Goal: Navigation & Orientation: Find specific page/section

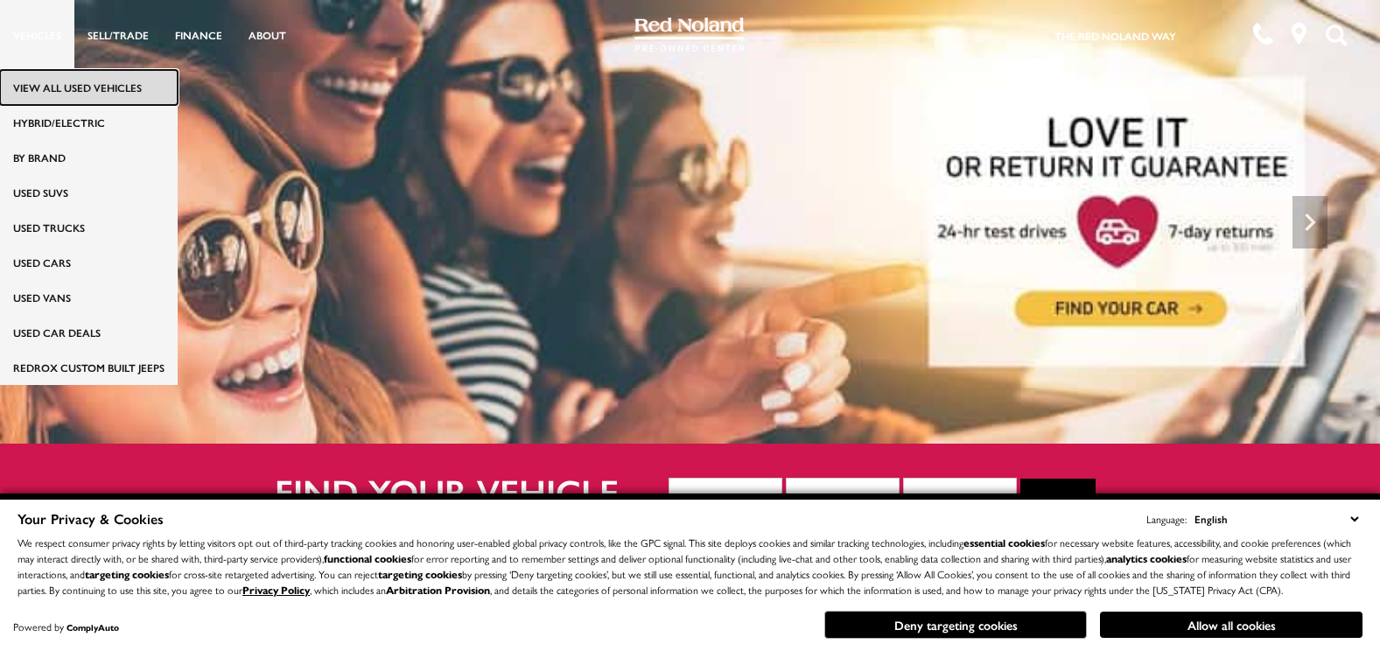
click at [41, 84] on link "View All Used Vehicles" at bounding box center [89, 87] width 178 height 35
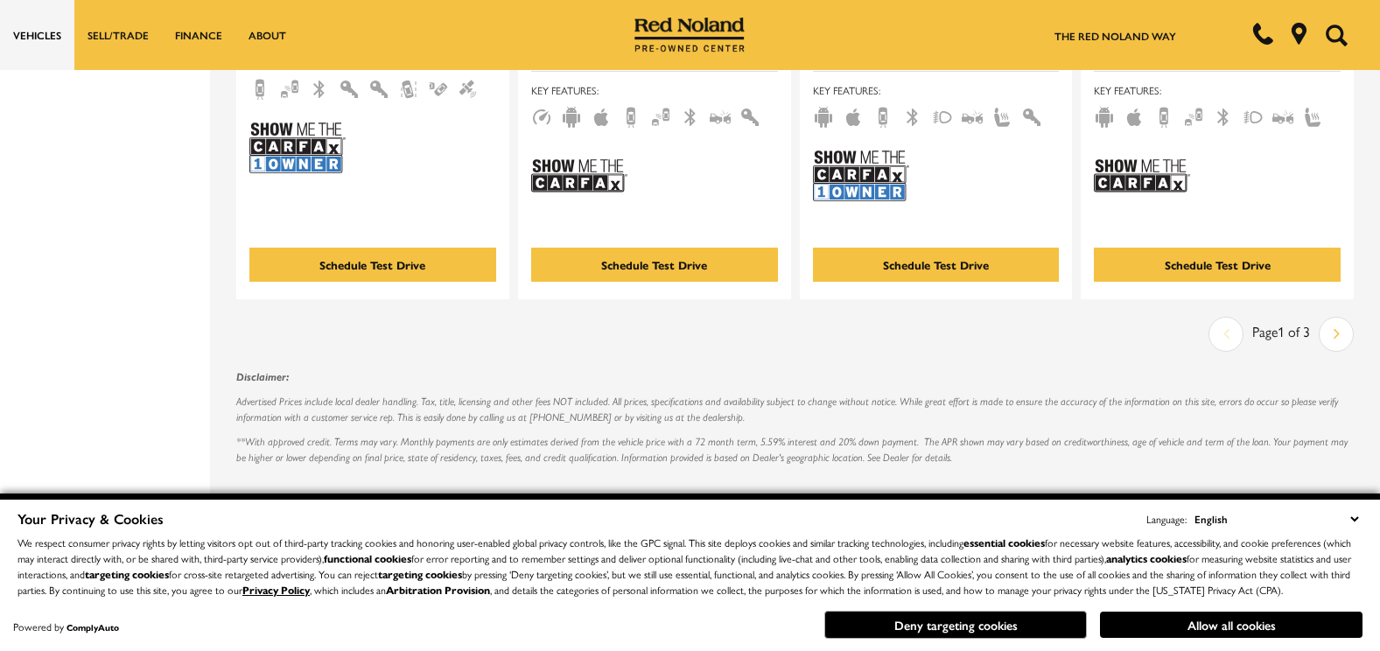
scroll to position [3781, 0]
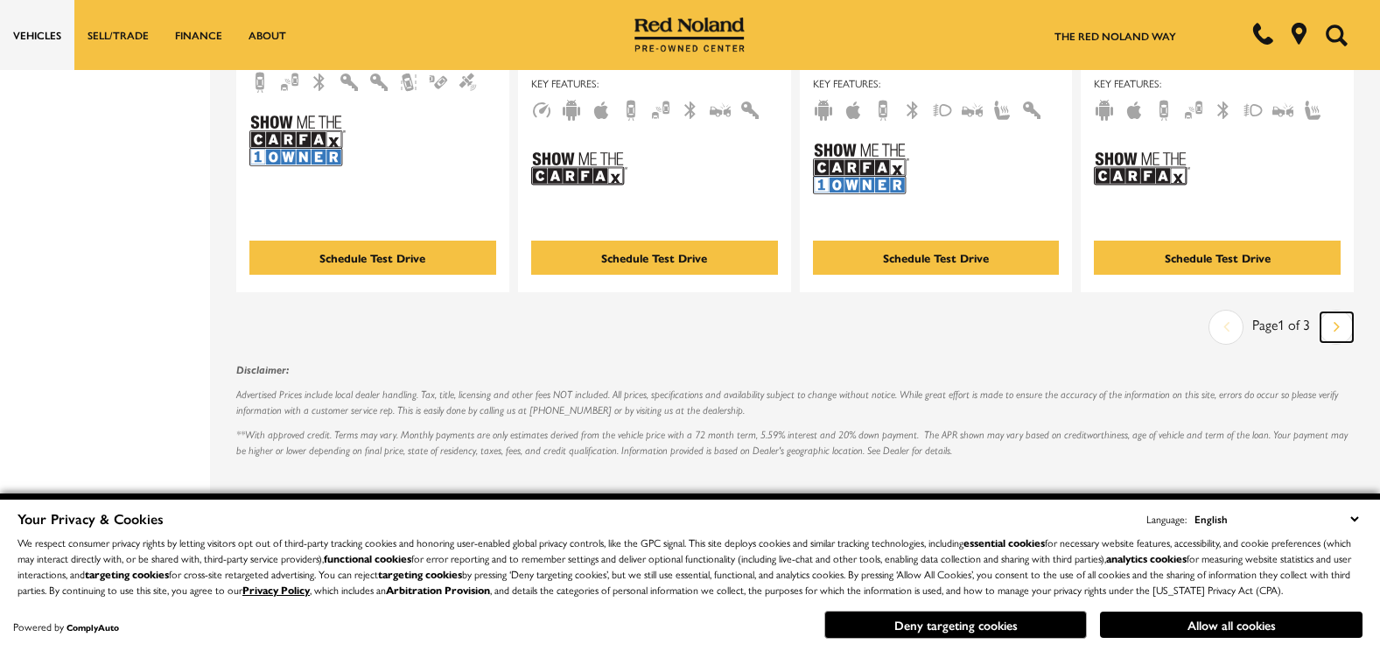
click at [1339, 312] on link "Next" at bounding box center [1337, 327] width 32 height 30
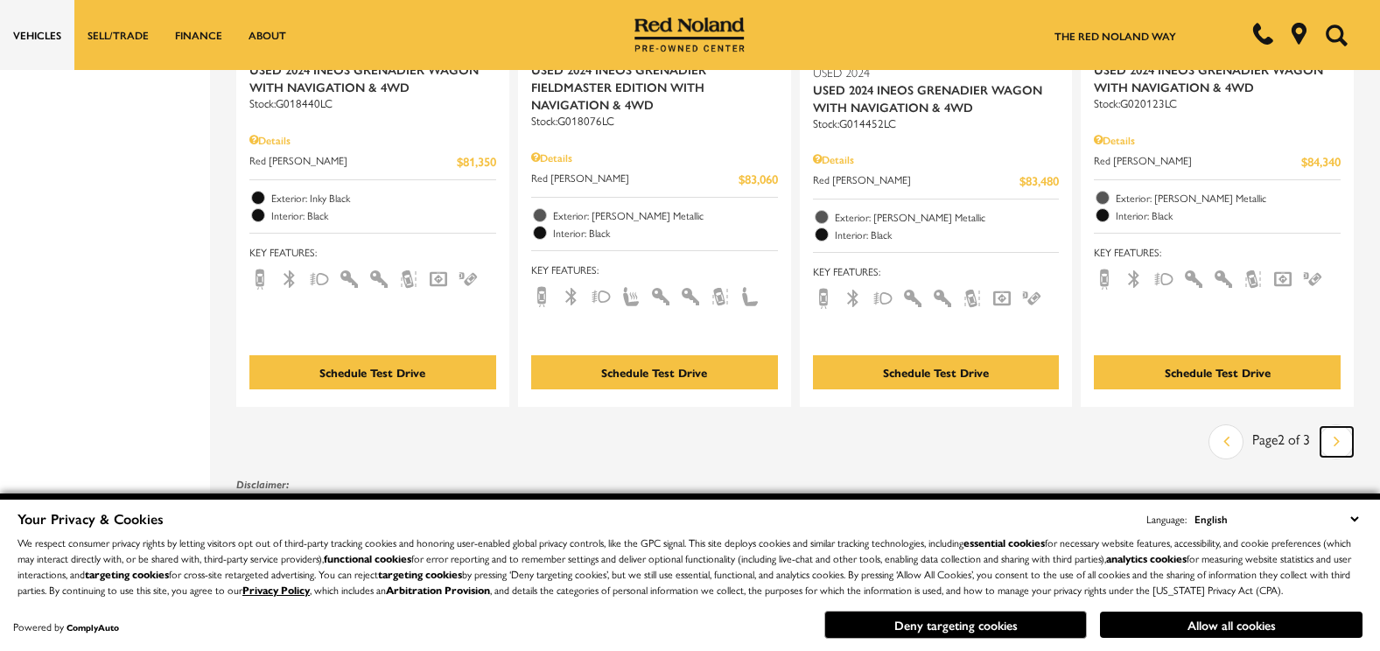
scroll to position [3676, 0]
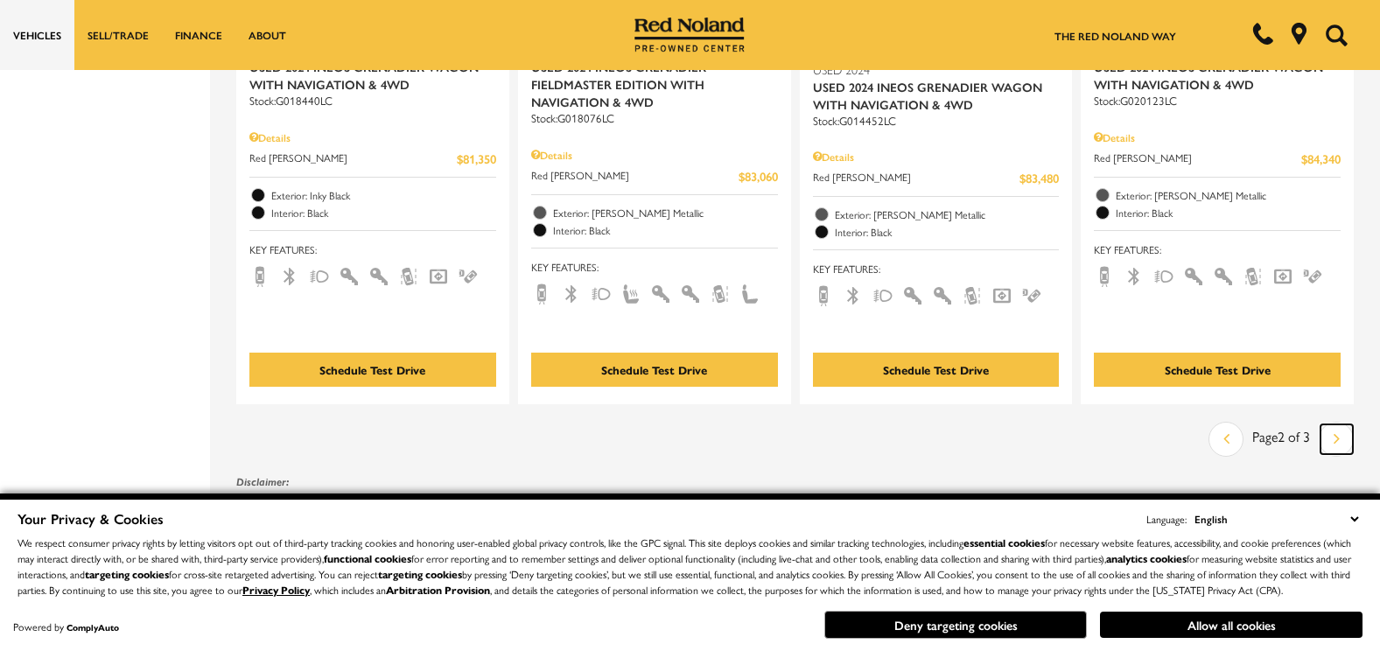
click at [1341, 424] on link "Next" at bounding box center [1337, 439] width 32 height 30
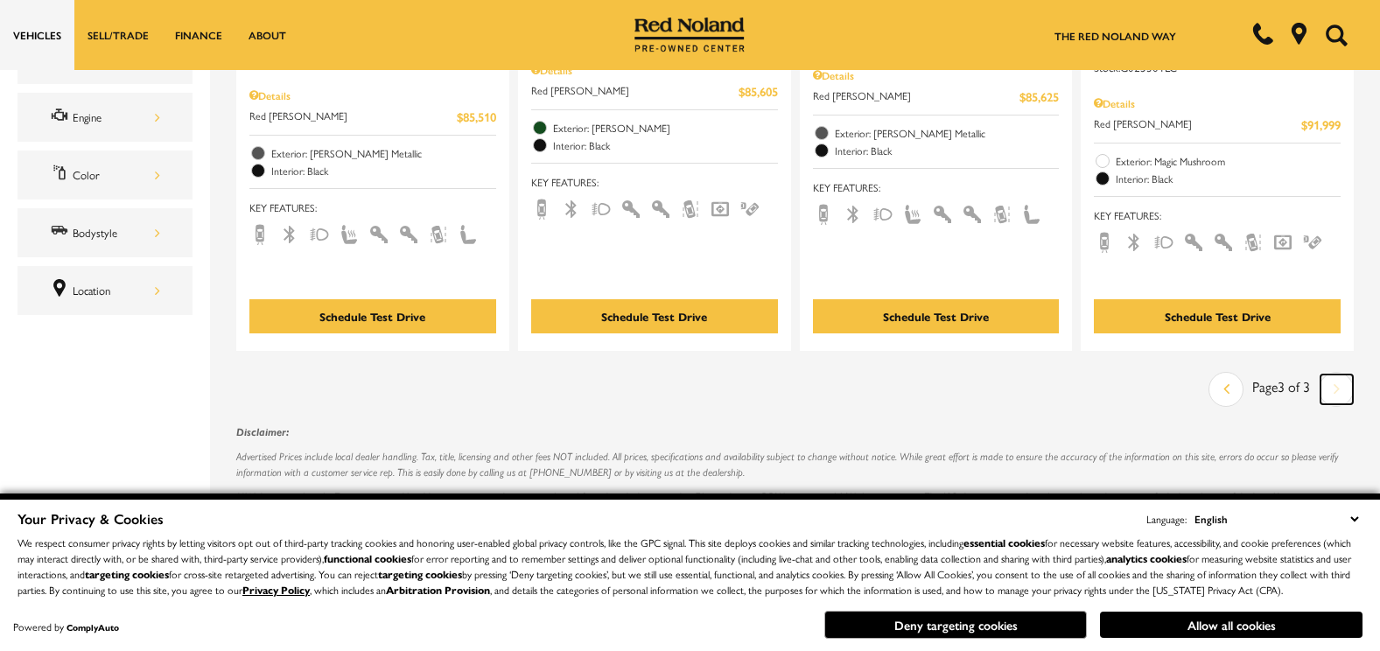
scroll to position [735, 0]
